Goal: Task Accomplishment & Management: Complete application form

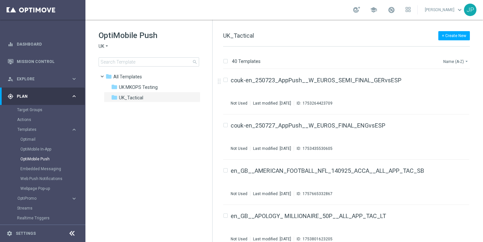
click at [459, 60] on button "Name (A-Z) arrow_drop_down" at bounding box center [456, 61] width 27 height 8
click at [454, 91] on span "Date Modified (Newest)" at bounding box center [444, 90] width 44 height 5
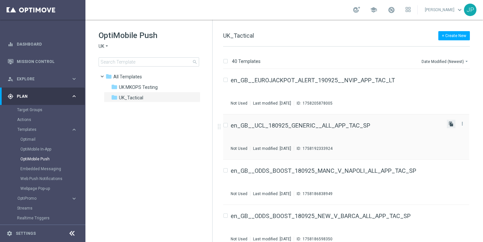
click at [448, 125] on icon "file_copy" at bounding box center [450, 124] width 5 height 5
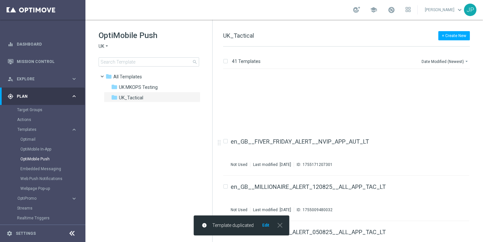
scroll to position [1686, 0]
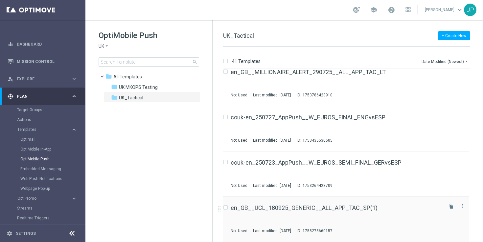
click at [378, 213] on div "en_GB__UCL_180925_GENERIC__ALL_APP_TAC_SP(1) Not Used Last modified: Friday, Se…" at bounding box center [336, 219] width 211 height 29
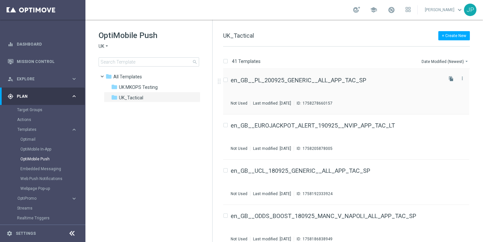
click at [380, 81] on div "en_GB__PL_200925_GENERIC__ALL_APP_TAC_SP" at bounding box center [336, 81] width 211 height 6
click at [449, 80] on icon "file_copy" at bounding box center [450, 78] width 5 height 5
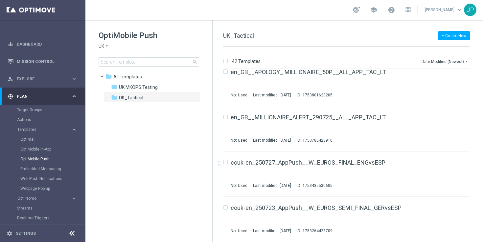
scroll to position [1731, 0]
click at [403, 216] on div "en_GB__PL_200925_GENERIC__ALL_APP_TAC_SP(1) Not Used Last modified: Friday, Sep…" at bounding box center [336, 219] width 211 height 29
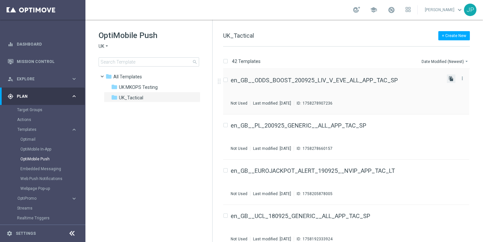
click at [451, 79] on icon "file_copy" at bounding box center [450, 78] width 5 height 5
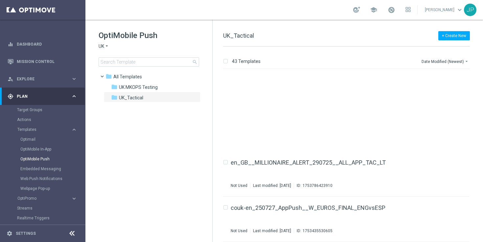
scroll to position [1776, 0]
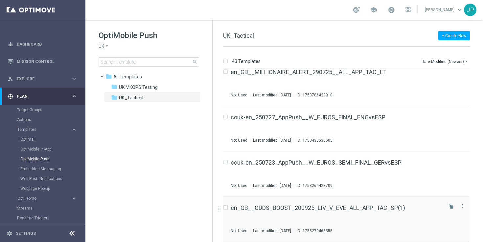
click at [392, 216] on div "en_GB__ODDS_BOOST_200925_LIV_V_EVE_ALL_APP_TAC_SP(1) Not Used Last modified: Fr…" at bounding box center [336, 219] width 211 height 29
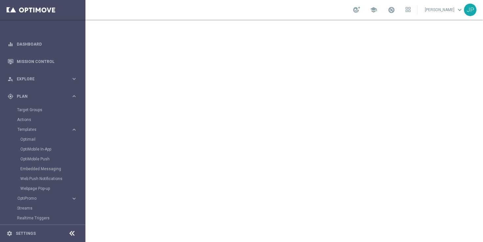
scroll to position [70, 0]
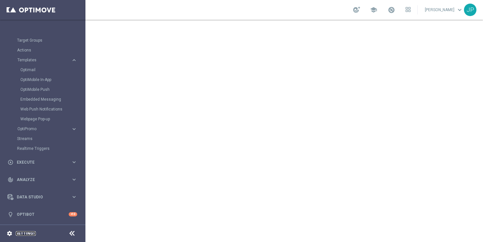
click at [26, 232] on link "Settings" at bounding box center [26, 234] width 20 height 4
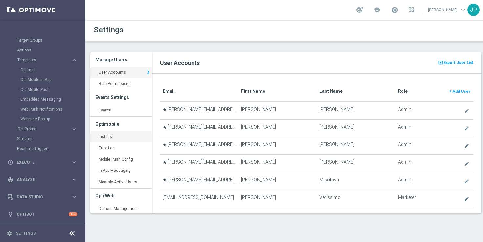
click at [108, 138] on link "Installs keyboard_arrow_right" at bounding box center [121, 137] width 62 height 12
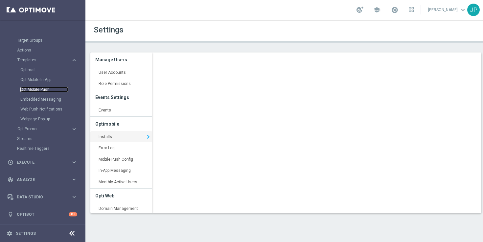
click at [38, 88] on link "OptiMobile Push" at bounding box center [44, 89] width 48 height 5
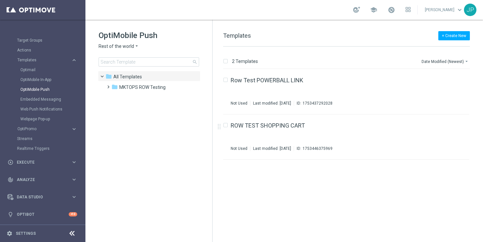
click at [136, 48] on icon "arrow_drop_down" at bounding box center [136, 46] width 5 height 6
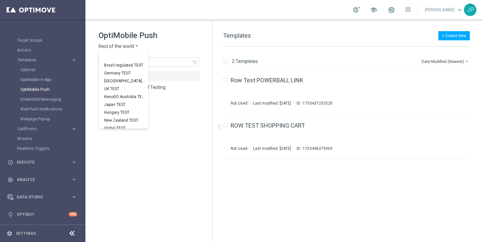
scroll to position [205, 0]
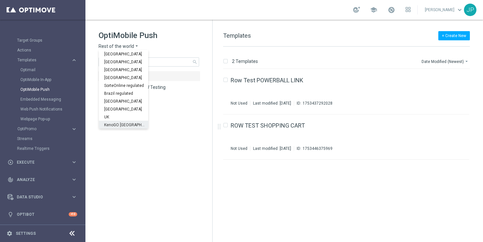
click at [120, 118] on div "UK" at bounding box center [123, 117] width 49 height 8
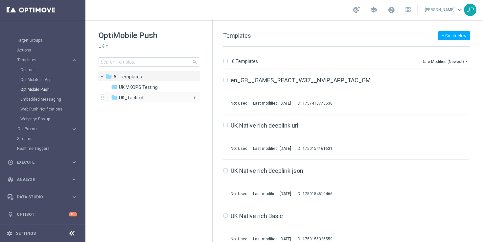
click at [125, 100] on span "UK_Tactical" at bounding box center [131, 98] width 24 height 6
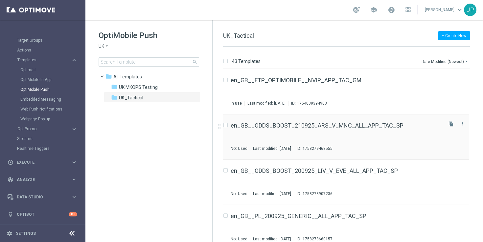
click at [424, 144] on div "en_GB__ODDS_BOOST_210925_ARS_V_MNC_ALL_APP_TAC_SP Not Used Last modified: Frida…" at bounding box center [336, 137] width 211 height 29
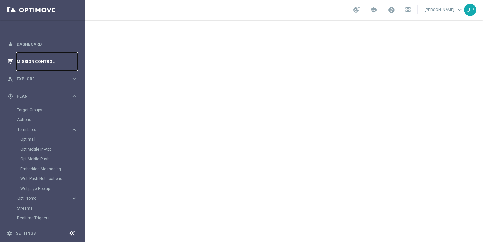
click at [48, 58] on link "Mission Control" at bounding box center [47, 61] width 60 height 17
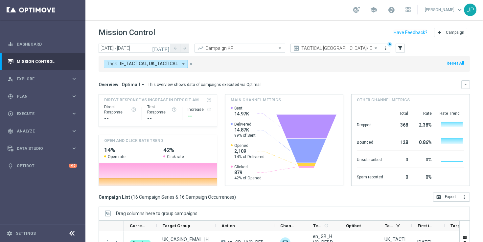
click at [166, 50] on icon "[DATE]" at bounding box center [161, 48] width 18 height 6
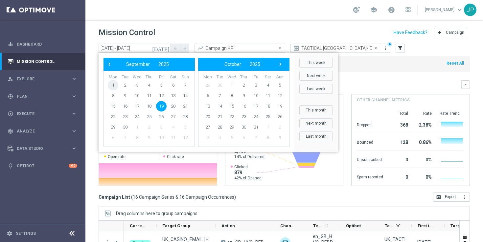
click at [115, 86] on span "1" at bounding box center [113, 85] width 11 height 11
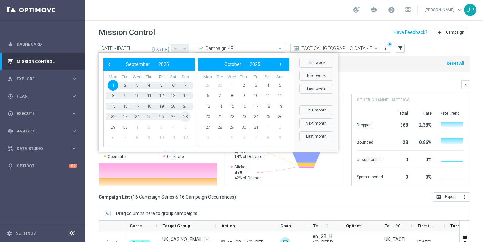
click at [186, 118] on span "28" at bounding box center [185, 117] width 11 height 11
type input "01 Sep 2025 - 28 Sep 2025"
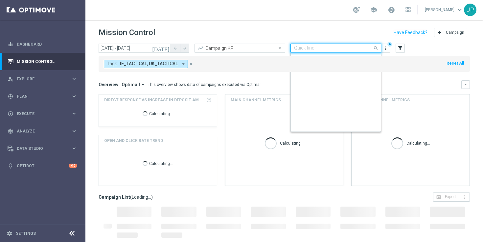
click at [377, 49] on span at bounding box center [377, 48] width 8 height 8
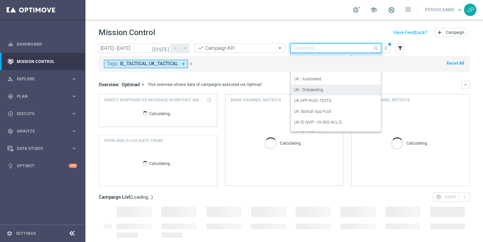
click at [344, 90] on div "UK - Onboarding" at bounding box center [335, 90] width 83 height 11
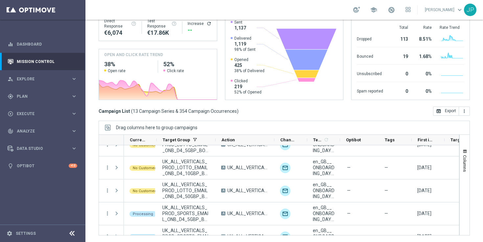
scroll to position [209, 0]
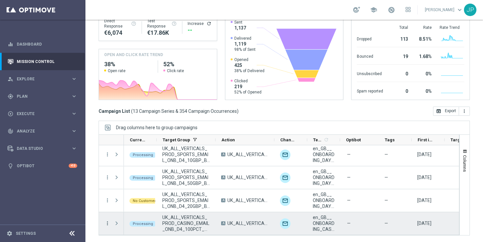
click at [108, 223] on icon "more_vert" at bounding box center [107, 224] width 6 height 6
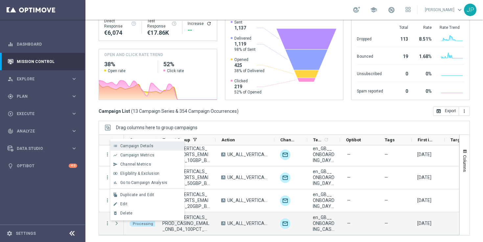
click at [166, 148] on div "Campaign Details" at bounding box center [150, 146] width 61 height 5
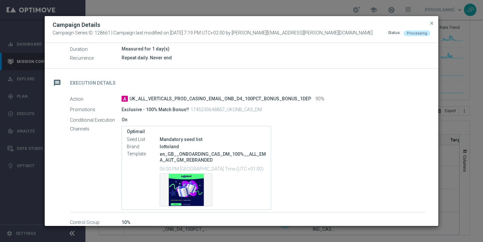
scroll to position [90, 0]
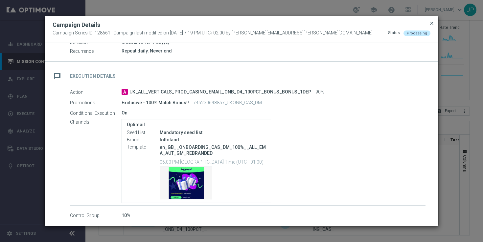
click at [431, 23] on span "close" at bounding box center [431, 23] width 5 height 5
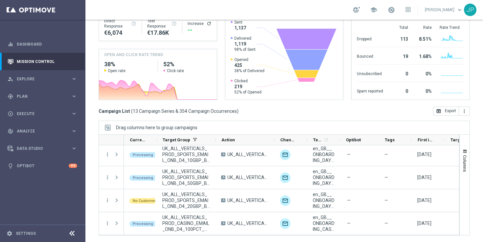
scroll to position [0, 0]
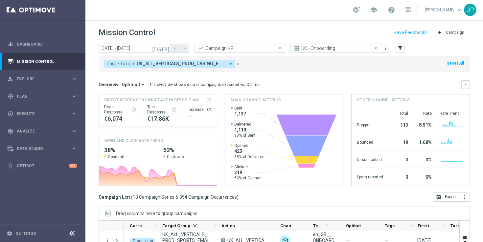
click at [238, 63] on icon "close" at bounding box center [238, 64] width 5 height 5
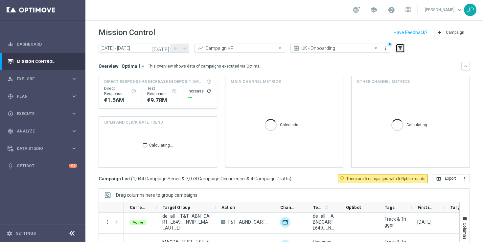
click at [401, 47] on icon "filter_alt" at bounding box center [400, 48] width 6 height 6
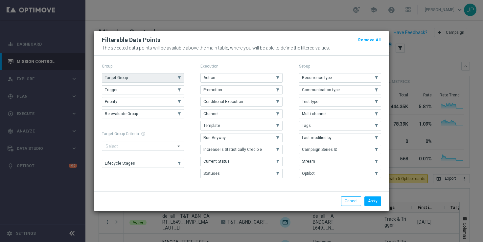
click at [180, 79] on use "button" at bounding box center [179, 78] width 5 height 5
click at [378, 204] on button "Apply" at bounding box center [372, 201] width 17 height 9
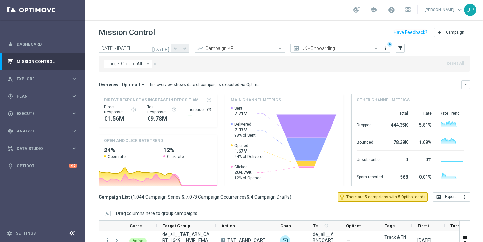
click at [131, 63] on span "Target Group:" at bounding box center [121, 64] width 28 height 6
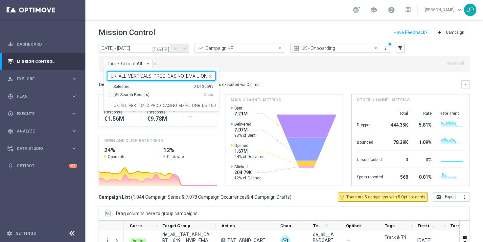
scroll to position [0, 58]
click at [142, 104] on label "UK_ALL_VERTICALS_PROD_CASINO_EMAIL_ONB_D5_100_PCT_FOLLOW_UP" at bounding box center [165, 106] width 102 height 4
type input "UK_ALL_VERTICALS_PROD_CASINO_EMAIL_ONB_D5_100_PCT_FOLLOW_UP"
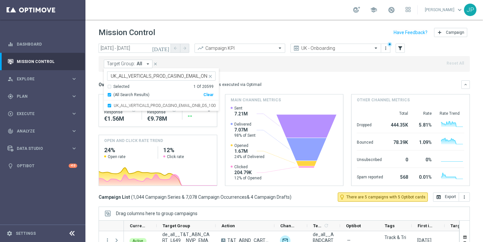
click at [257, 70] on div "Target Group: All arrow_drop_down UK_ALL_VERTICALS_PROD_CASINO_EMAIL_ONB_D5_100…" at bounding box center [284, 64] width 371 height 16
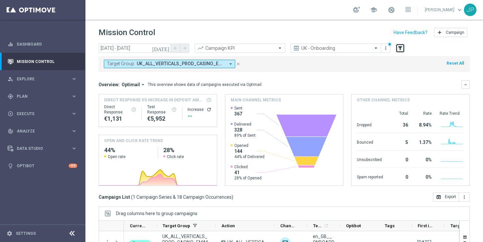
click at [398, 49] on icon "filter_alt" at bounding box center [400, 48] width 6 height 6
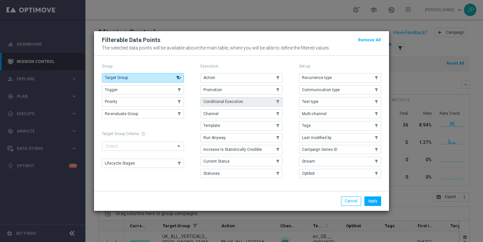
click at [277, 101] on use "button" at bounding box center [278, 102] width 5 height 5
click at [279, 102] on icon "button" at bounding box center [277, 102] width 6 height 5
click at [342, 206] on button "Cancel" at bounding box center [351, 201] width 20 height 9
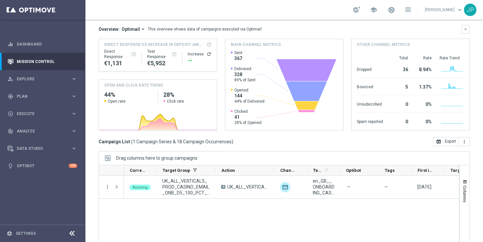
scroll to position [86, 0]
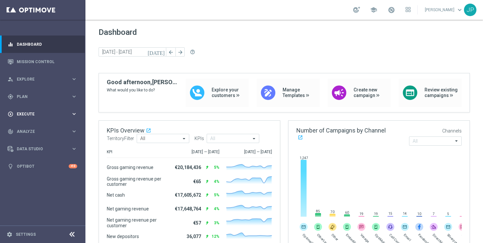
click at [50, 116] on div "play_circle_outline Execute" at bounding box center [39, 114] width 63 height 6
click at [49, 126] on link "Campaign Builder" at bounding box center [42, 127] width 51 height 5
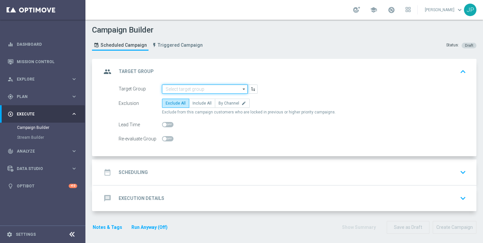
click at [207, 86] on input at bounding box center [205, 88] width 86 height 9
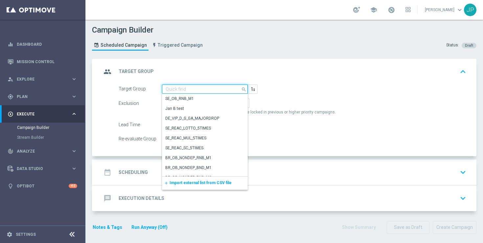
paste input "UK_SPORTSBOOK_APP | Stakes last 365 days"
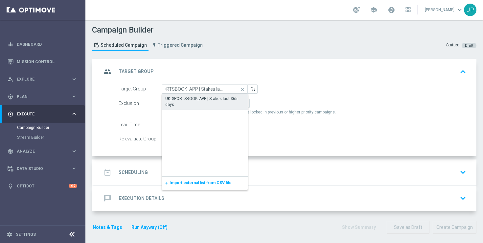
click at [205, 98] on div "UK_SPORTSBOOK_APP | Stakes last 365 days" at bounding box center [204, 102] width 79 height 12
type input "UK_SPORTSBOOK_APP | Stakes last 365 days"
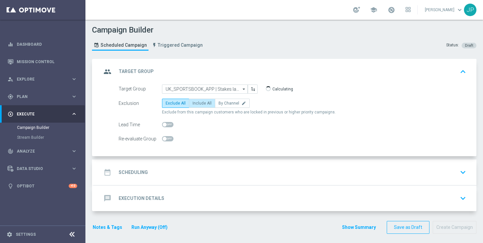
click at [203, 105] on span "Include All" at bounding box center [202, 103] width 19 height 5
click at [197, 105] on input "Include All" at bounding box center [195, 104] width 4 height 4
radio input "true"
checkbox input "true"
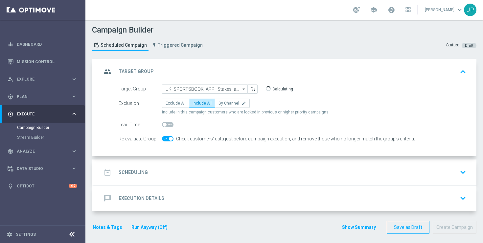
click at [198, 160] on div "date_range Scheduling keyboard_arrow_down" at bounding box center [285, 172] width 383 height 26
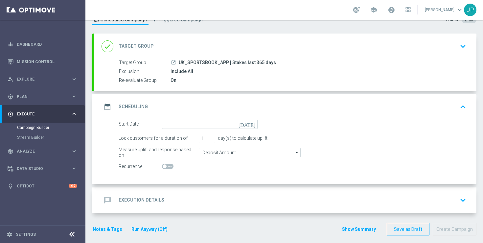
scroll to position [31, 0]
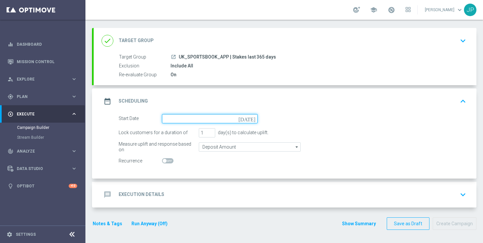
click at [254, 121] on input at bounding box center [210, 118] width 96 height 9
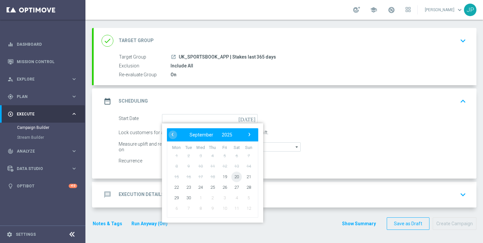
click at [236, 177] on span "20" at bounding box center [236, 176] width 11 height 11
type input "[DATE]"
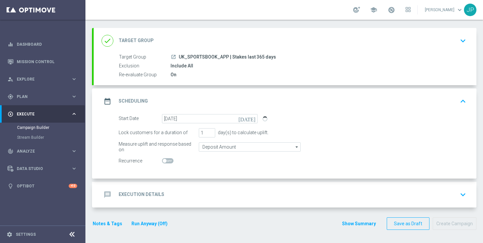
click at [258, 194] on div "message Execution Details keyboard_arrow_down" at bounding box center [285, 194] width 367 height 12
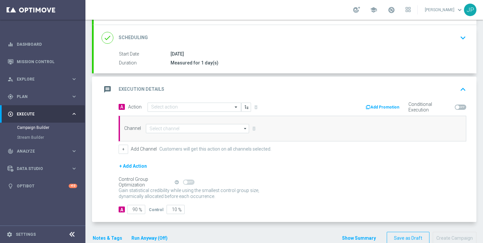
scroll to position [106, 0]
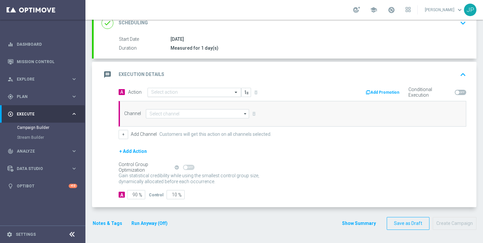
click at [182, 90] on input "text" at bounding box center [187, 93] width 73 height 6
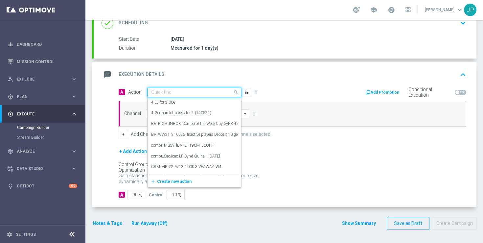
paste input "en_GB__PL_200925_GENERIC__ALL_APP_TAC_SP"
type input "en_GB__PL_200925_GENERIC__ALL_APP_TAC_SP"
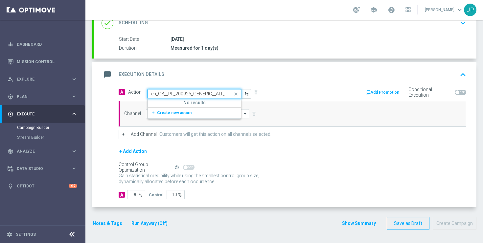
scroll to position [0, 27]
click at [179, 112] on span "Create new action" at bounding box center [174, 112] width 34 height 5
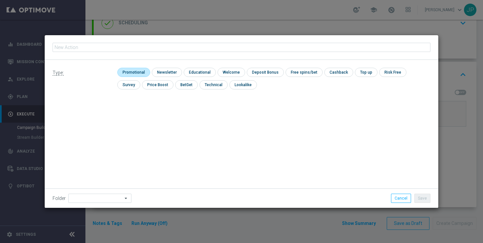
type input "en_GB__PL_200925_GENERIC__ALL_APP_TAC_SP"
click at [131, 70] on input "checkbox" at bounding box center [132, 72] width 31 height 9
checkbox input "true"
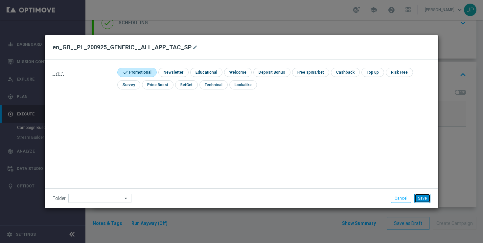
click at [423, 195] on button "Save" at bounding box center [422, 197] width 16 height 9
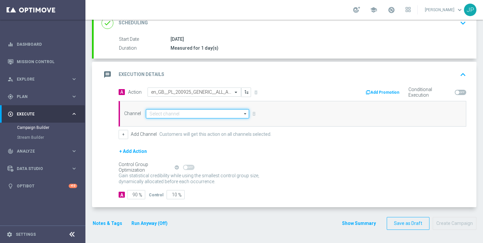
click at [175, 113] on input at bounding box center [197, 113] width 103 height 9
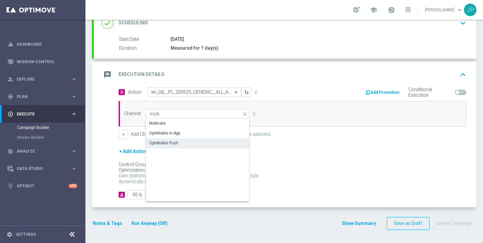
click at [177, 142] on div "OptiMobile Push" at bounding box center [163, 143] width 29 height 6
type input "OptiMobile Push"
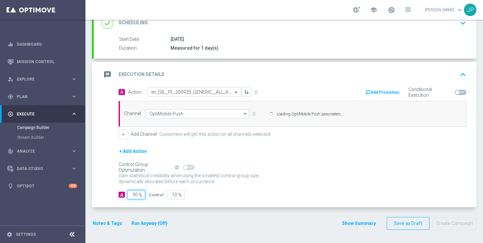
click at [134, 195] on input "90" at bounding box center [136, 194] width 18 height 9
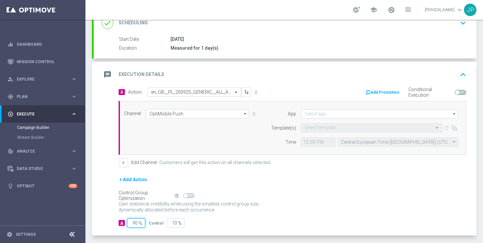
type input "0"
type input "100"
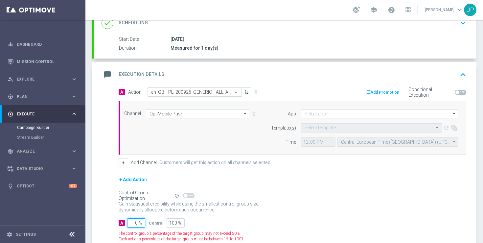
type input "10"
type input "90"
type input "100"
type input "0"
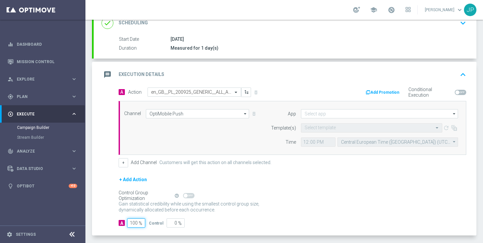
scroll to position [134, 0]
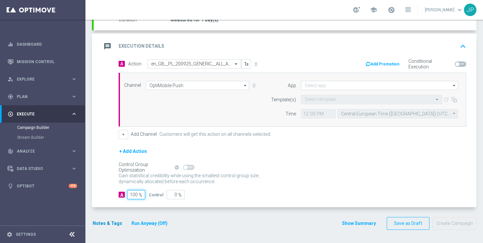
type input "100"
click at [112, 224] on button "Notes & Tags" at bounding box center [107, 223] width 31 height 8
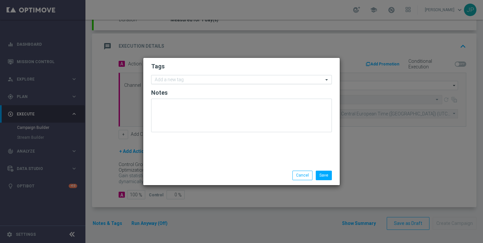
click at [220, 81] on input "text" at bounding box center [239, 80] width 169 height 6
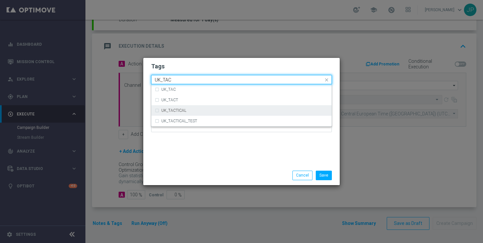
click at [217, 109] on div "UK_TACTICAL" at bounding box center [244, 110] width 167 height 4
type input "UK_TAC"
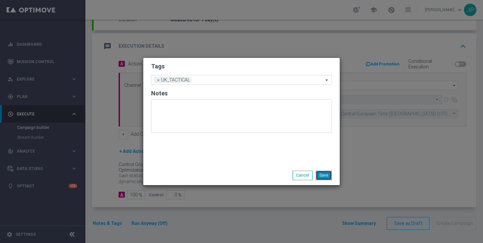
click at [322, 177] on button "Save" at bounding box center [324, 175] width 16 height 9
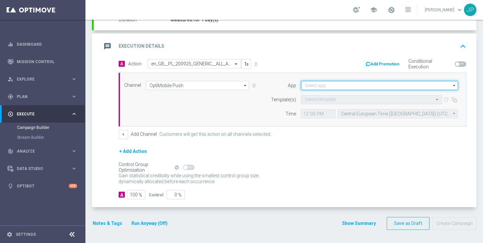
click at [324, 84] on input at bounding box center [379, 85] width 157 height 9
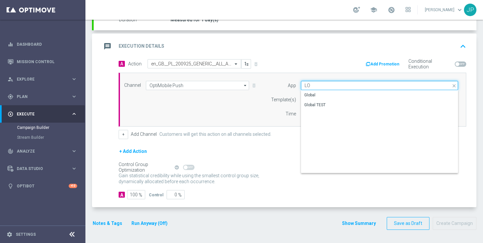
type input "L"
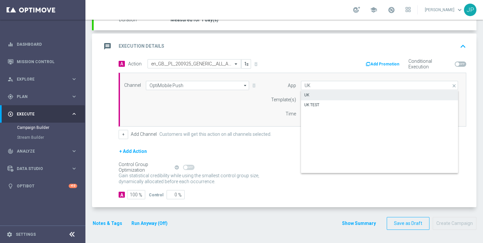
click at [316, 95] on div "UK" at bounding box center [379, 94] width 157 height 9
type input "UK"
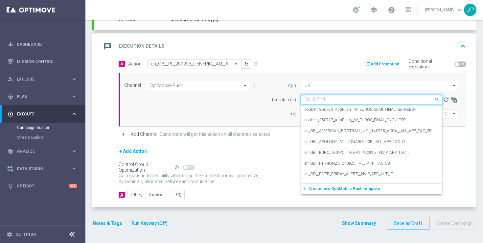
click at [325, 101] on input "text" at bounding box center [365, 100] width 121 height 6
paste input "en_GB__PL_200925_GENERIC__ALL_APP_TAC_SP"
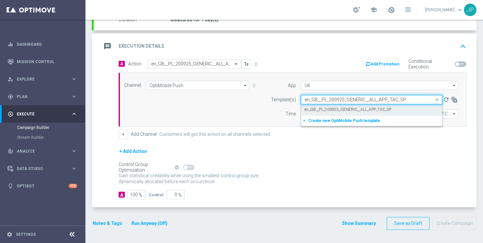
click at [326, 110] on label "en_GB__PL_200925_GENERIC__ALL_APP_TAC_SP" at bounding box center [348, 110] width 87 height 6
type input "en_GB__PL_200925_GENERIC__ALL_APP_TAC_SP"
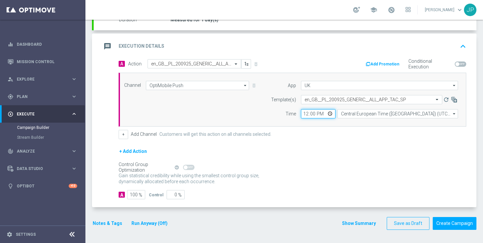
click at [305, 114] on input "12:00" at bounding box center [318, 113] width 34 height 9
type input "10:00"
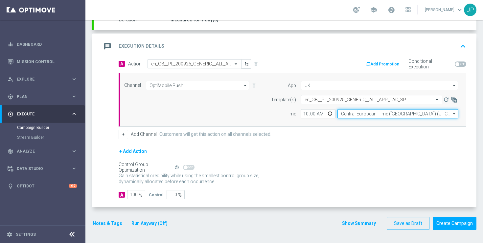
click at [358, 116] on input "Central European Time ([GEOGRAPHIC_DATA]) (UTC +02:00)" at bounding box center [397, 113] width 121 height 9
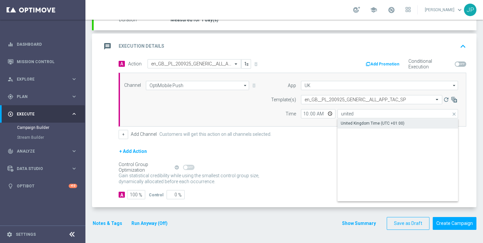
click at [366, 125] on div "United Kingdom Time (UTC +01:00)" at bounding box center [373, 123] width 64 height 6
type input "United Kingdom Time (UTC +01:00)"
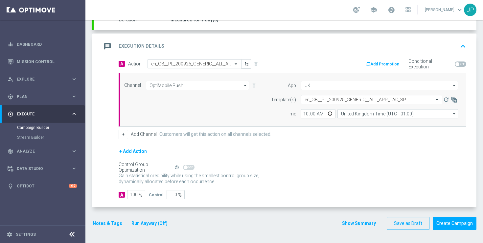
click at [356, 142] on form "A Action Select action en_GB__PL_200925_GENERIC__ALL_APP_TAC_SP delete_forever …" at bounding box center [293, 129] width 348 height 140
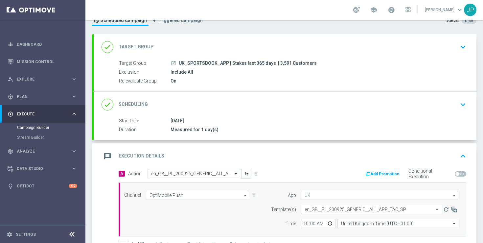
scroll to position [0, 0]
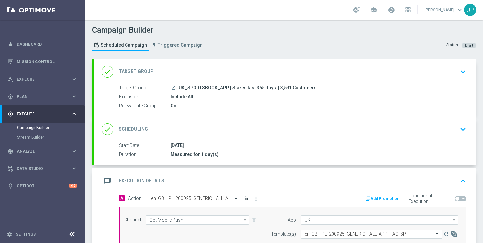
click at [285, 87] on span "| 3,591 Customers" at bounding box center [297, 88] width 39 height 6
click at [282, 87] on span "| 3,591 Customers" at bounding box center [297, 88] width 39 height 6
copy span "3,591"
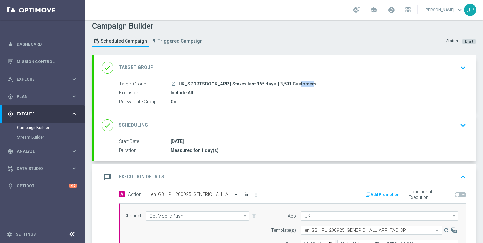
scroll to position [134, 0]
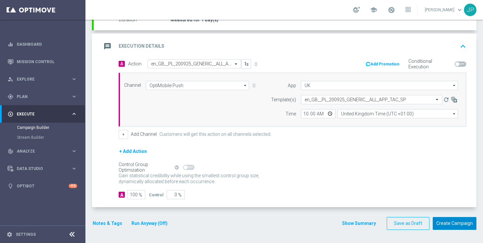
click at [457, 223] on button "Create Campaign" at bounding box center [455, 223] width 44 height 13
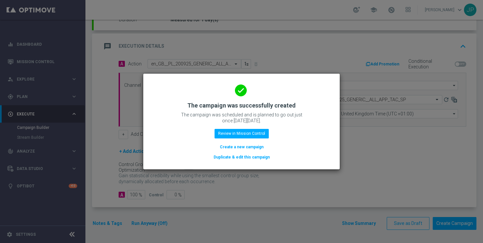
click at [248, 157] on button "Duplicate & edit this campaign" at bounding box center [241, 156] width 57 height 7
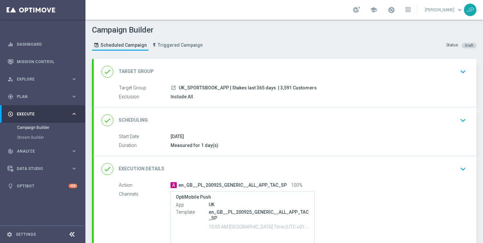
click at [390, 69] on div "done Target Group keyboard_arrow_down" at bounding box center [285, 71] width 367 height 12
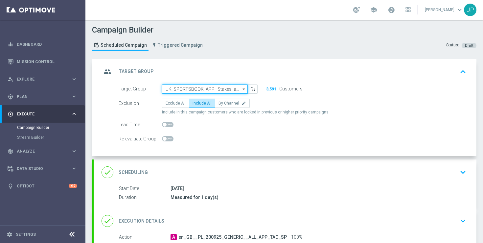
click at [225, 89] on input "UK_SPORTSBOOK_APP | Stakes last 365 days" at bounding box center [205, 88] width 86 height 9
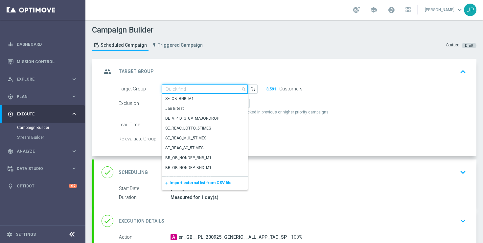
paste input "UK_SPORTSBOOK_APP | Stakes last 90 days"
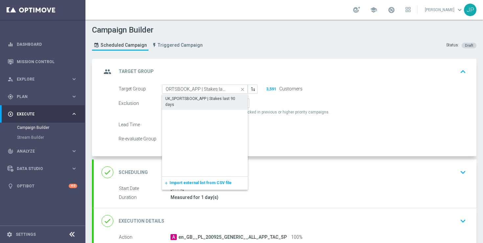
click at [220, 100] on div "UK_SPORTSBOOK_APP | Stakes last 90 days" at bounding box center [204, 102] width 79 height 12
type input "UK_SPORTSBOOK_APP | Stakes last 90 days"
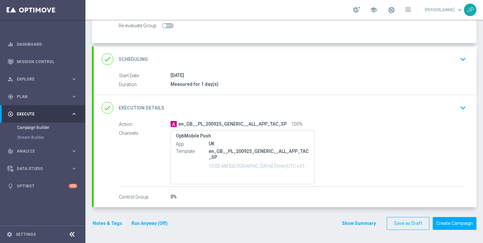
scroll to position [0, 0]
click at [380, 107] on div "done Execution Details keyboard_arrow_down" at bounding box center [285, 108] width 367 height 12
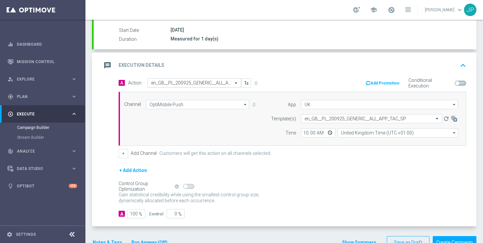
click at [192, 84] on input "text" at bounding box center [187, 83] width 73 height 6
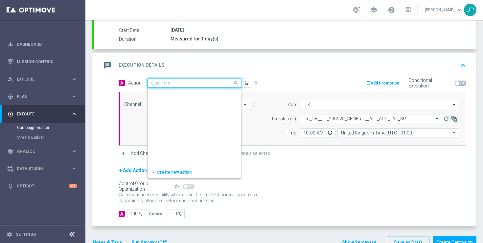
scroll to position [157174, 0]
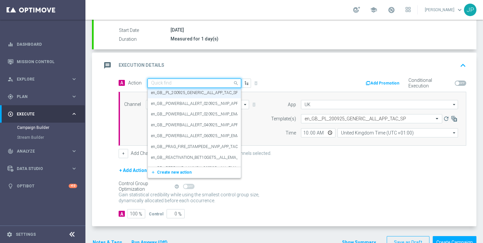
paste input "en_GB__ODDS_BOOST_200925_LIV_V_EVE_ALL_APP_TAC_SP"
type input "en_GB__ODDS_BOOST_200925_LIV_V_EVE_ALL_APP_TAC_SP"
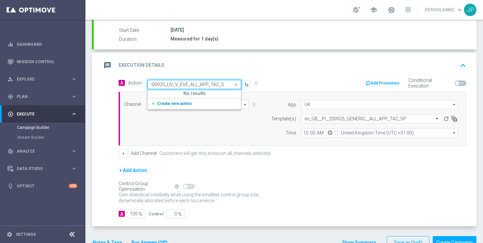
click at [187, 102] on span "Create new action" at bounding box center [174, 103] width 34 height 5
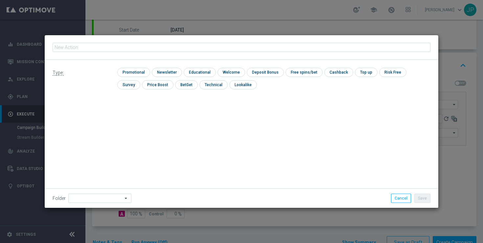
type input "en_GB__ODDS_BOOST_200925_LIV_V_EVE_ALL_APP_TAC_SP"
click at [140, 71] on input "checkbox" at bounding box center [132, 72] width 31 height 9
checkbox input "true"
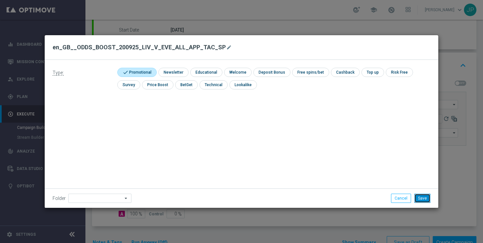
click at [420, 198] on button "Save" at bounding box center [422, 197] width 16 height 9
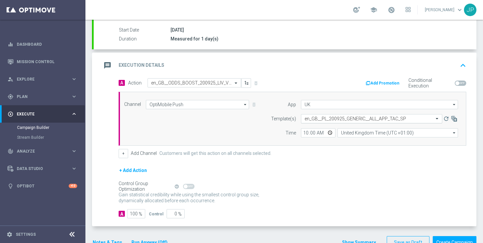
click at [345, 118] on input "text" at bounding box center [365, 119] width 121 height 6
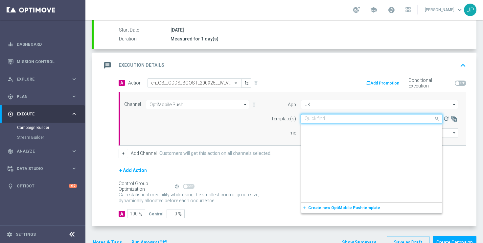
scroll to position [390, 0]
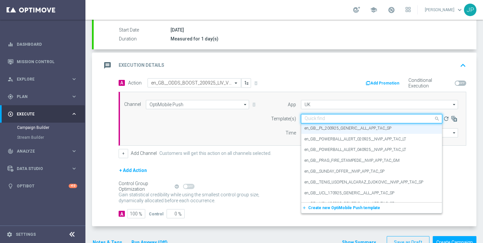
paste input "en_GB__ODDS_BOOST_200925_LIV_V_EVE_ALL_APP_TAC_SP"
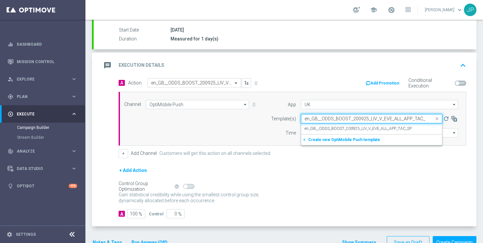
scroll to position [0, 0]
click at [344, 126] on label "en_GB__ODDS_BOOST_200925_LIV_V_EVE_ALL_APP_TAC_SP" at bounding box center [358, 129] width 107 height 6
type input "en_GB__ODDS_BOOST_200925_LIV_V_EVE_ALL_APP_TAC_SP"
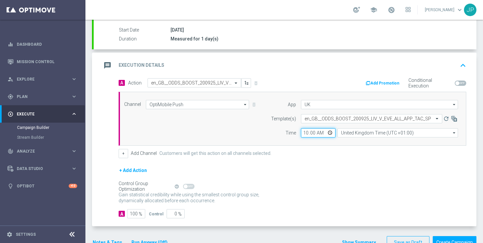
click at [304, 134] on input "10:00" at bounding box center [318, 132] width 34 height 9
type input "12:00"
click at [325, 158] on form "A Action Select action en_GB__ODDS_BOOST_200925_LIV_V_EVE_ALL_APP_TAC_SP delete…" at bounding box center [293, 148] width 348 height 140
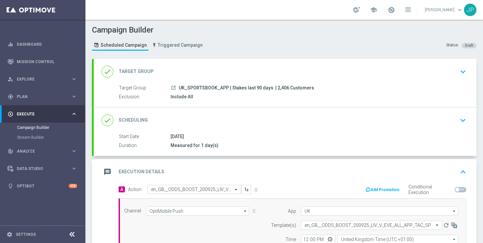
click at [283, 88] on span "| 2,406 Customers" at bounding box center [294, 88] width 39 height 6
drag, startPoint x: 283, startPoint y: 88, endPoint x: 274, endPoint y: 88, distance: 9.2
click at [275, 88] on span "| 2,406 Customers" at bounding box center [294, 88] width 39 height 6
copy span "2,406"
click at [261, 96] on div "Include All" at bounding box center [317, 96] width 293 height 7
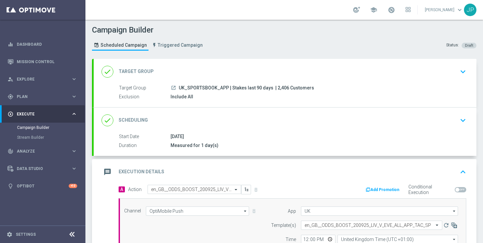
scroll to position [125, 0]
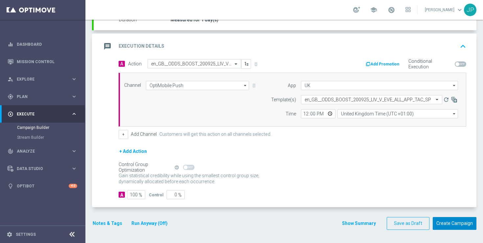
click at [455, 225] on button "Create Campaign" at bounding box center [455, 223] width 44 height 13
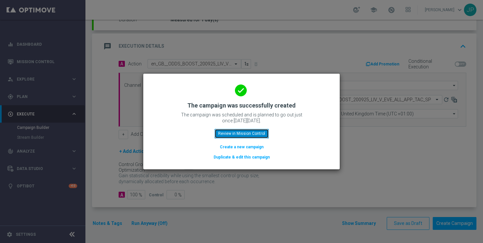
click at [232, 130] on button "Review in Mission Control" at bounding box center [242, 133] width 54 height 9
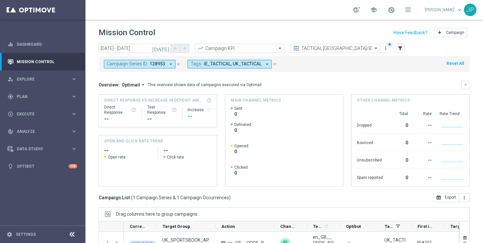
click at [178, 64] on icon "close" at bounding box center [178, 64] width 5 height 5
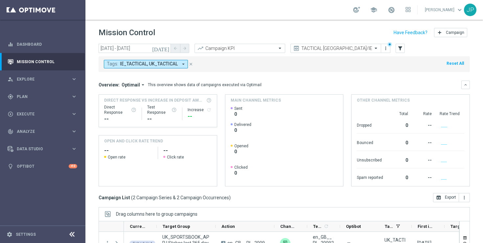
scroll to position [86, 0]
